Goal: Task Accomplishment & Management: Manage account settings

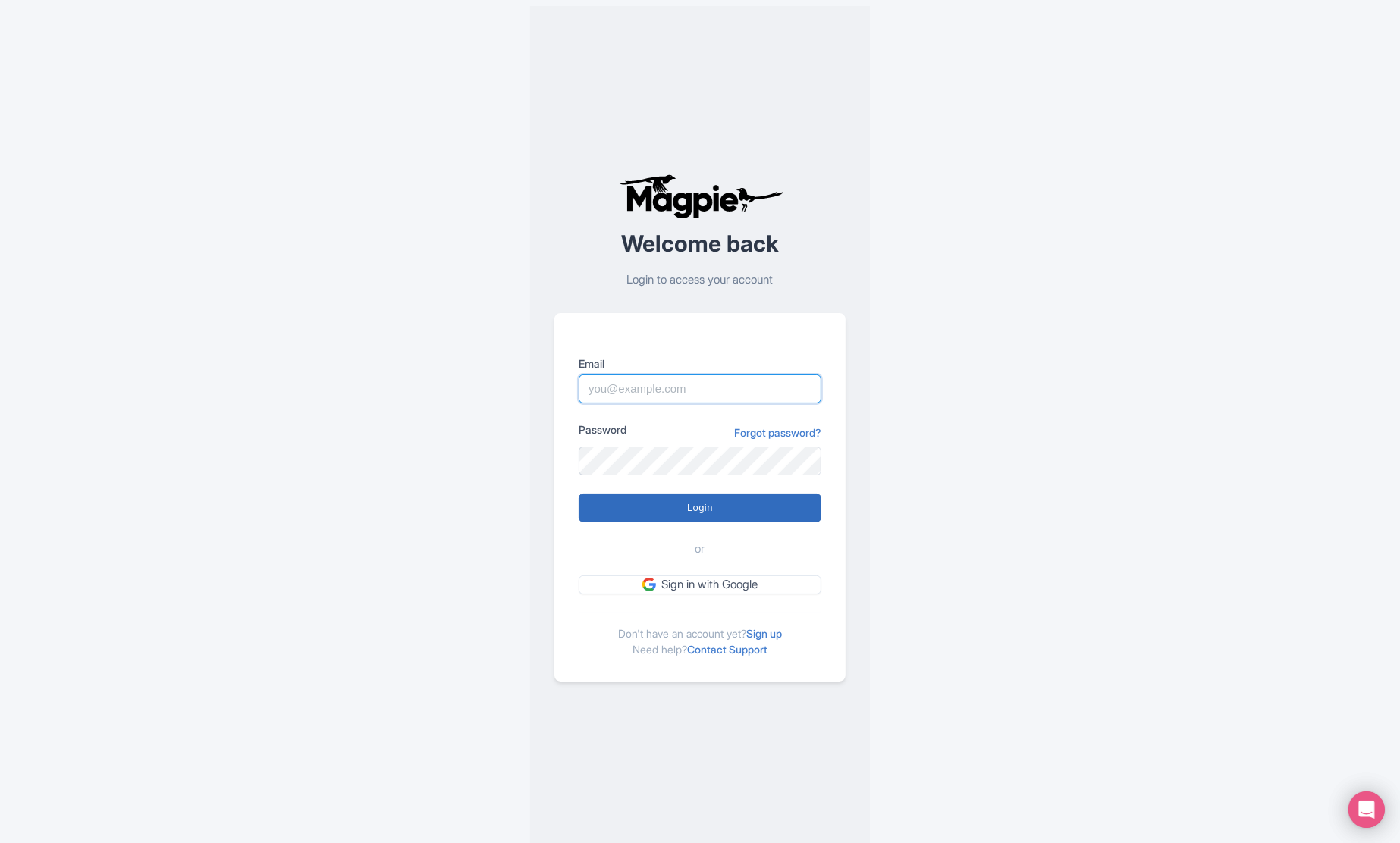
type input "[EMAIL_ADDRESS][DOMAIN_NAME]"
click at [718, 509] on input "Login" at bounding box center [700, 508] width 243 height 29
type input "Logging in..."
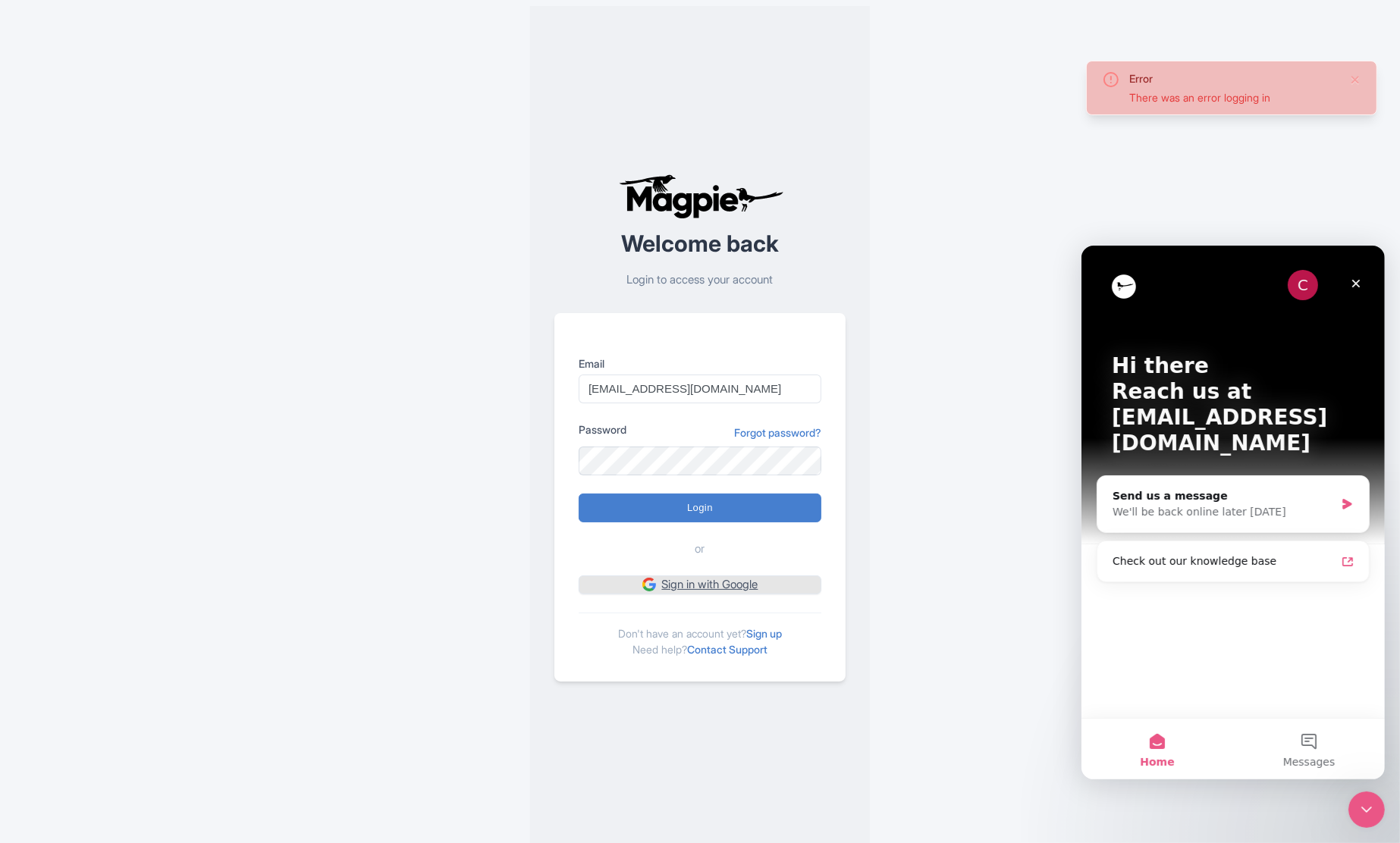
click at [713, 586] on link "Sign in with Google" at bounding box center [700, 585] width 243 height 19
